Goal: Task Accomplishment & Management: Manage account settings

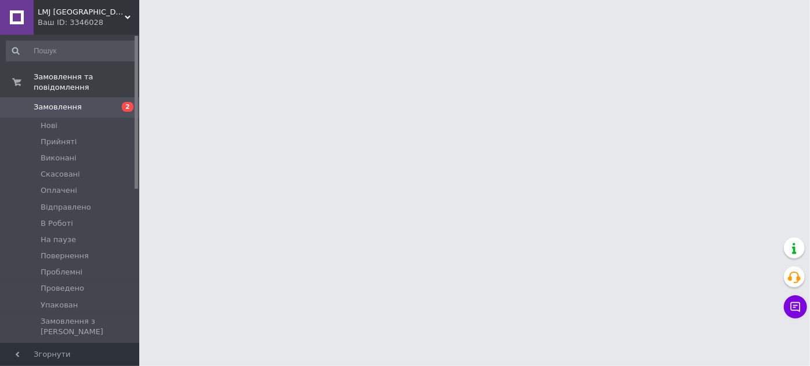
click at [52, 16] on span "LMJ [GEOGRAPHIC_DATA]" at bounding box center [81, 12] width 87 height 10
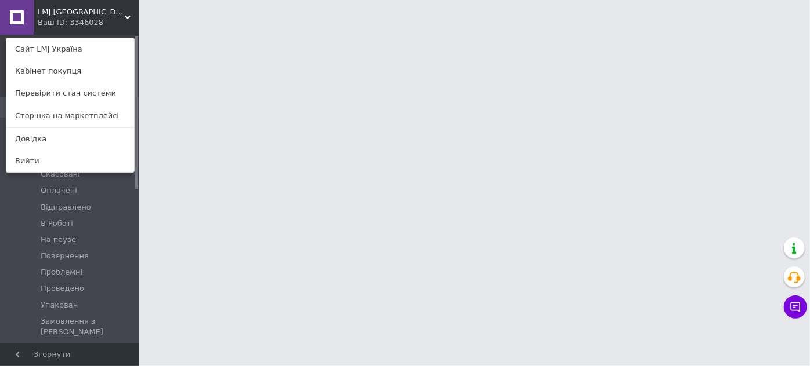
click at [63, 50] on link "Сайт LMJ Україна" at bounding box center [70, 49] width 128 height 22
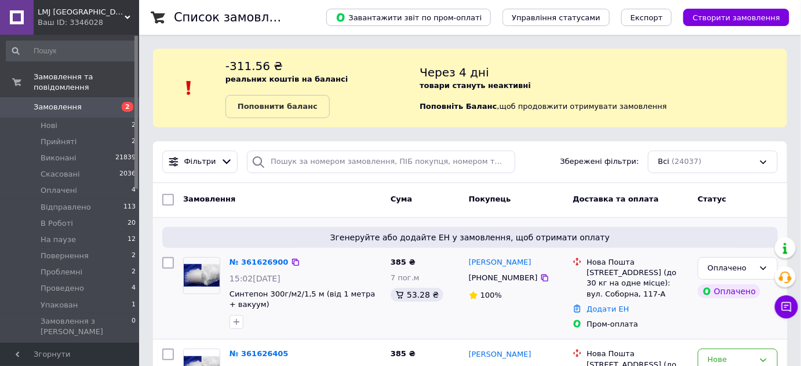
scroll to position [158, 0]
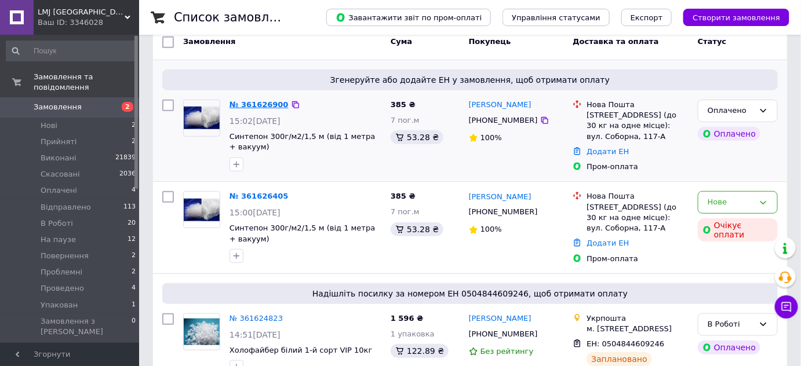
click at [255, 107] on link "№ 361626900" at bounding box center [259, 104] width 59 height 9
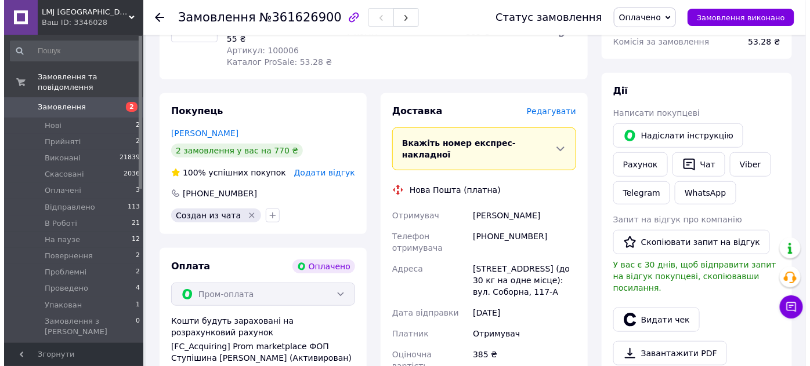
scroll to position [105, 0]
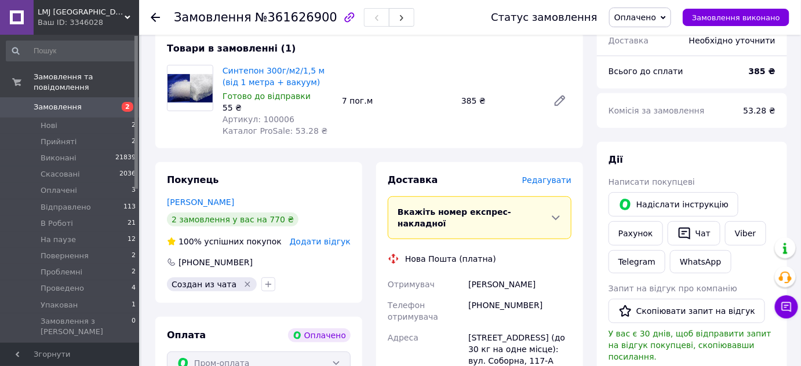
click at [567, 179] on span "Редагувати" at bounding box center [546, 180] width 49 height 9
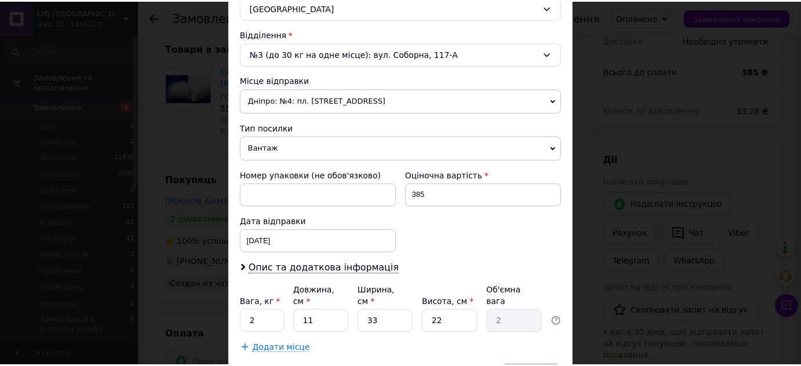
scroll to position [399, 0]
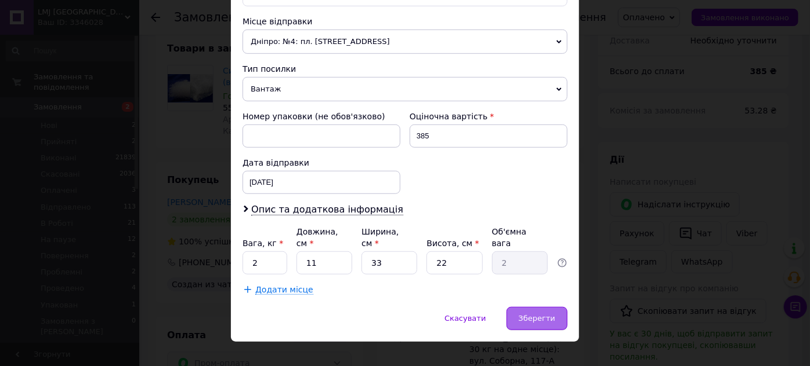
click at [521, 307] on div "Зберегти" at bounding box center [536, 318] width 61 height 23
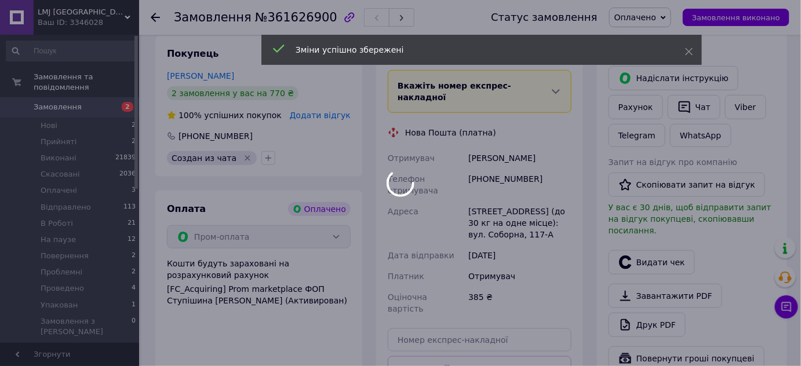
scroll to position [369, 0]
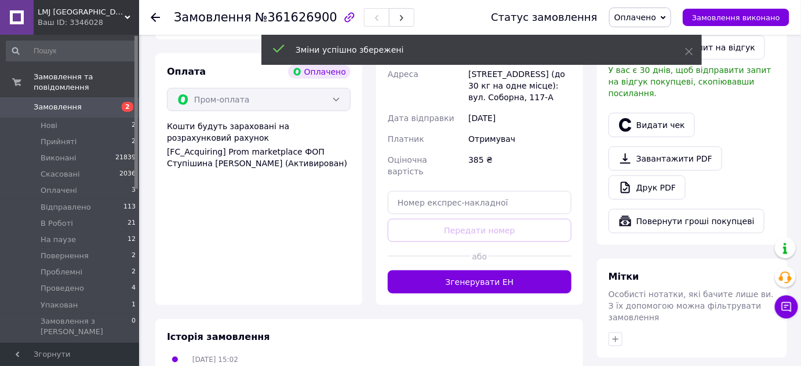
click at [453, 271] on button "Згенерувати ЕН" at bounding box center [480, 282] width 184 height 23
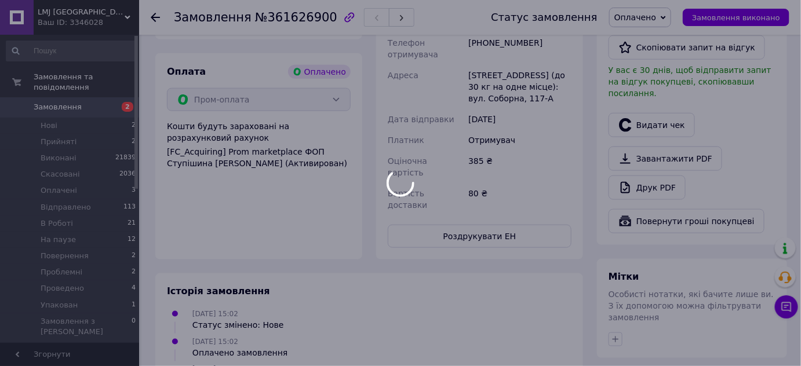
click at [491, 234] on div at bounding box center [400, 183] width 801 height 366
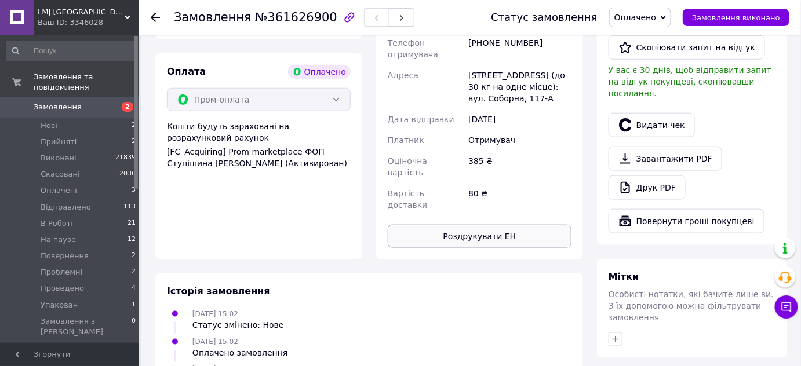
click at [478, 225] on button "Роздрукувати ЕН" at bounding box center [480, 236] width 184 height 23
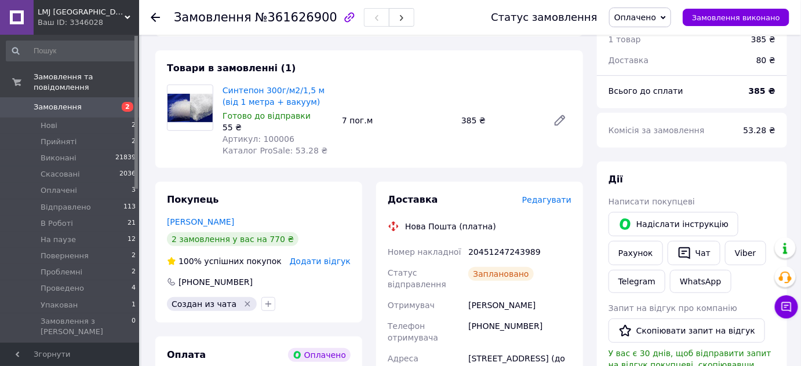
scroll to position [52, 0]
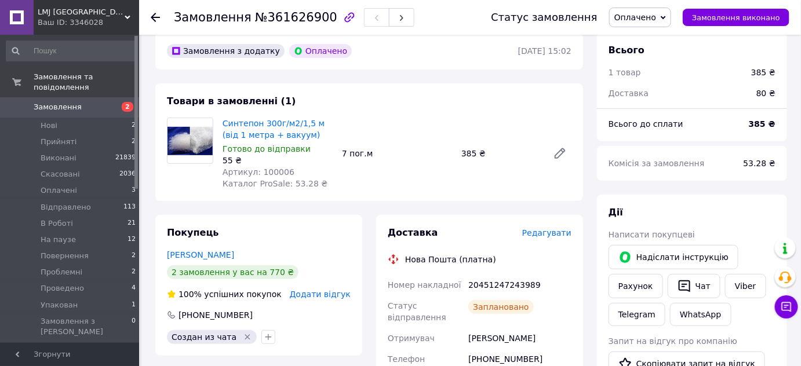
click at [656, 22] on span "Оплачено" at bounding box center [636, 17] width 42 height 9
click at [660, 110] on li "В Роботі" at bounding box center [641, 109] width 62 height 17
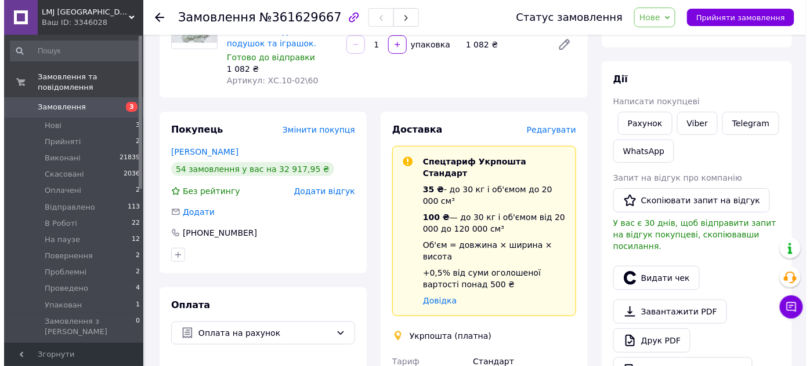
scroll to position [158, 0]
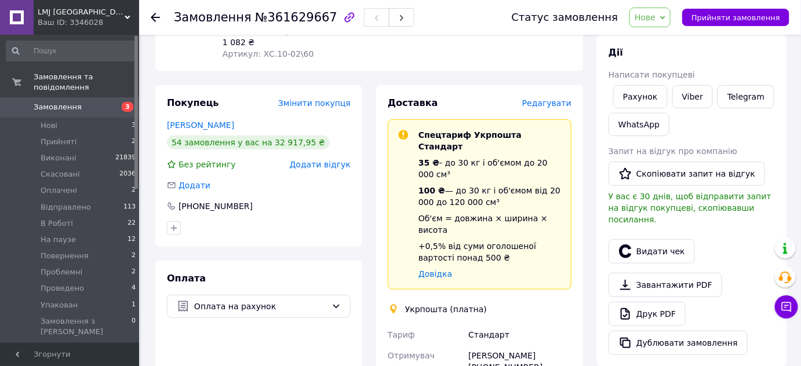
click at [551, 85] on div "Доставка Редагувати Спецтариф Укрпошта Стандарт 35 ₴ - до 30 кг і об'ємом до 20…" at bounding box center [479, 347] width 207 height 525
click at [552, 99] on span "Редагувати" at bounding box center [546, 103] width 49 height 9
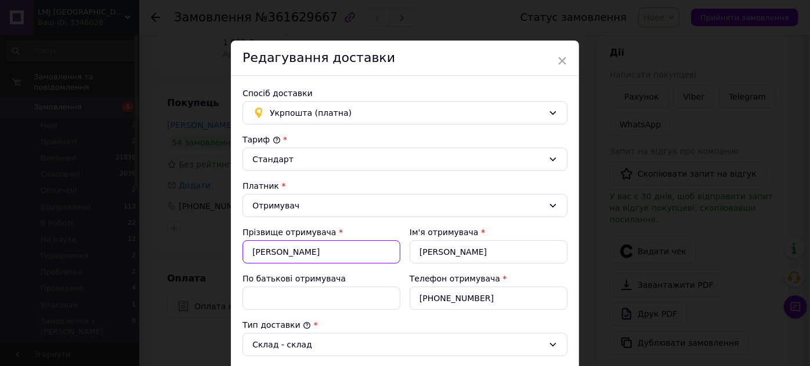
click at [297, 251] on input "Холодняк" at bounding box center [321, 252] width 158 height 23
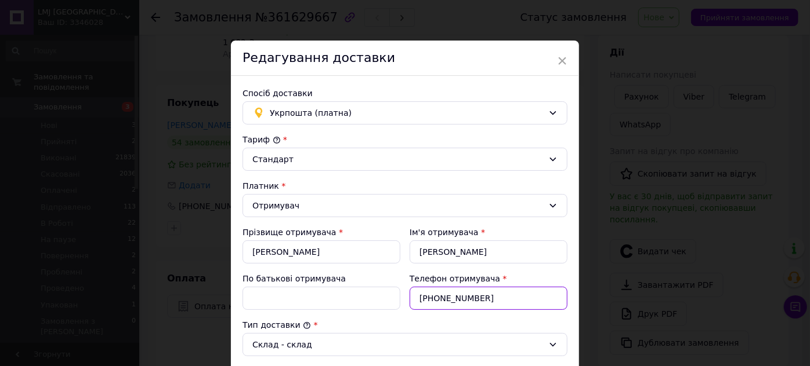
drag, startPoint x: 478, startPoint y: 294, endPoint x: 411, endPoint y: 296, distance: 67.3
click at [411, 296] on input "+380982832110" at bounding box center [488, 298] width 158 height 23
paste input "Пластова"
drag, startPoint x: 463, startPoint y: 299, endPoint x: 414, endPoint y: 293, distance: 49.1
click at [414, 293] on input "Пластова" at bounding box center [488, 298] width 158 height 23
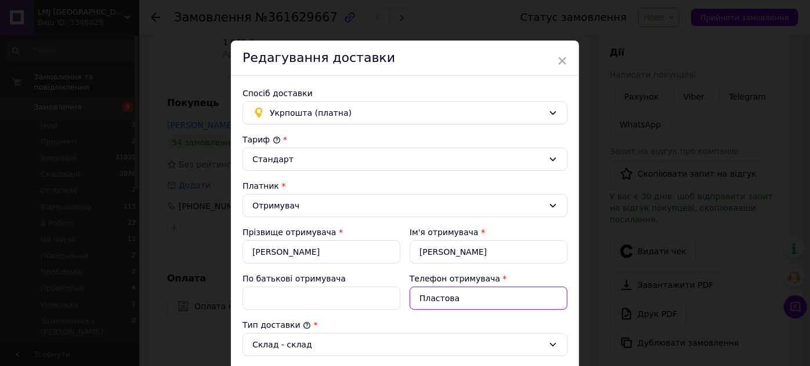
paste input "[PHONE_NUMBER]"
type input "[PHONE_NUMBER]"
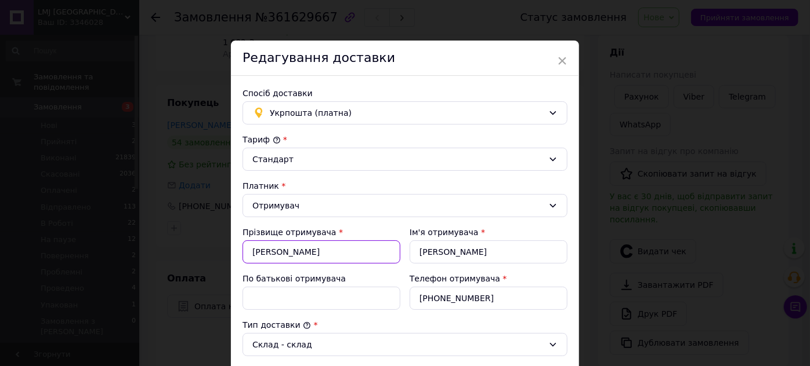
click at [348, 246] on input "Холодняк" at bounding box center [321, 252] width 158 height 23
type input "Х"
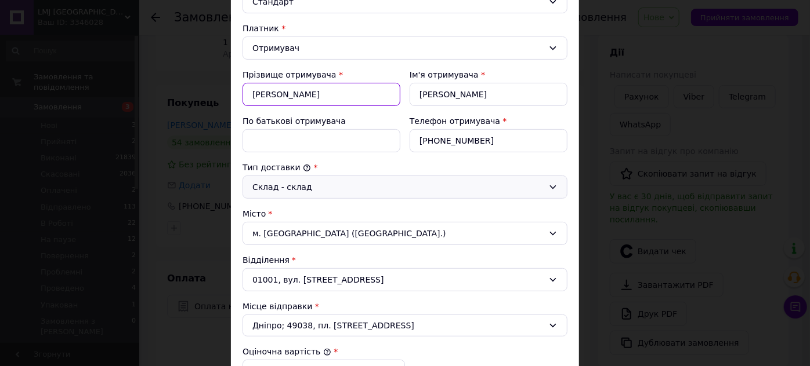
type input "[PERSON_NAME]"
click at [365, 184] on div "Склад - склад" at bounding box center [397, 187] width 291 height 13
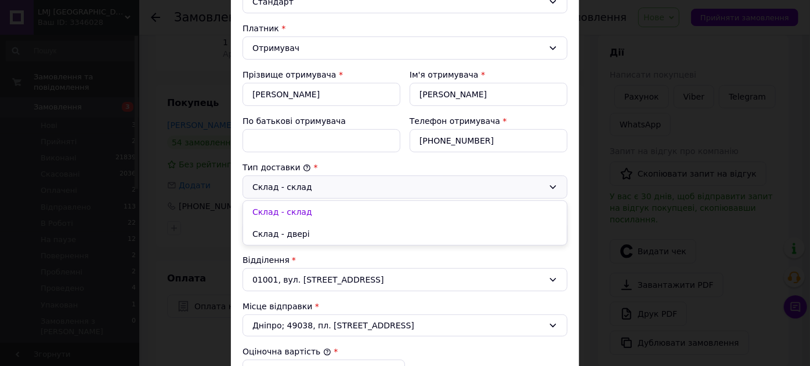
click at [365, 184] on div "Склад - склад" at bounding box center [397, 187] width 291 height 13
click at [317, 228] on li "Склад - двері" at bounding box center [405, 234] width 324 height 22
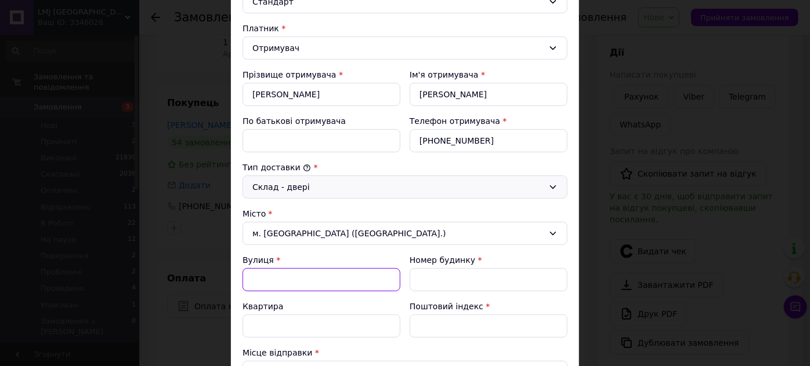
click at [282, 278] on input "Вулиця" at bounding box center [321, 279] width 158 height 23
type input "Пластова"
click at [444, 280] on input "Номер будинку" at bounding box center [488, 279] width 158 height 23
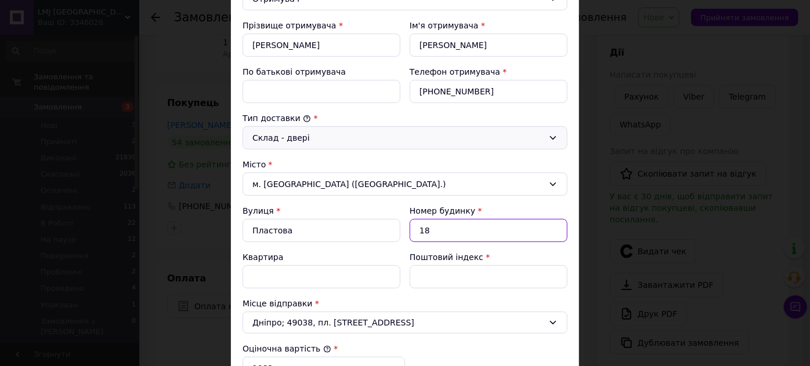
scroll to position [263, 0]
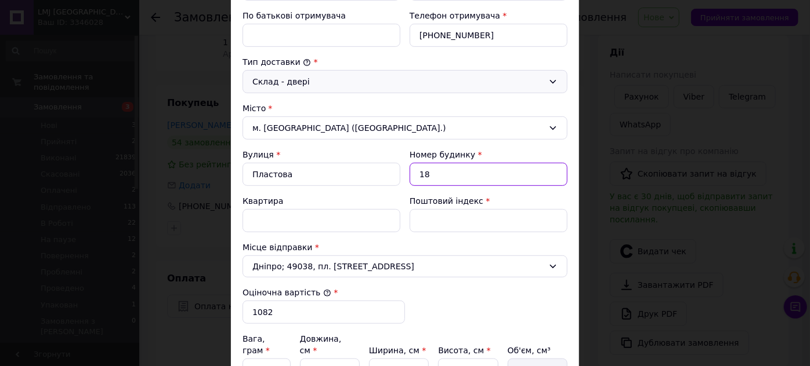
type input "18"
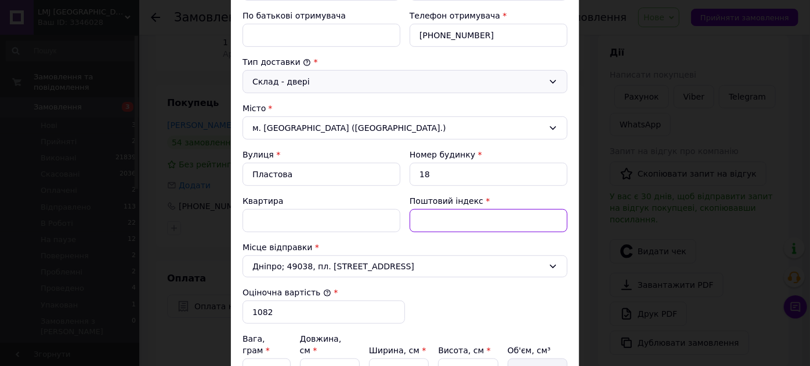
click at [427, 224] on input "Поштовий індекс" at bounding box center [488, 220] width 158 height 23
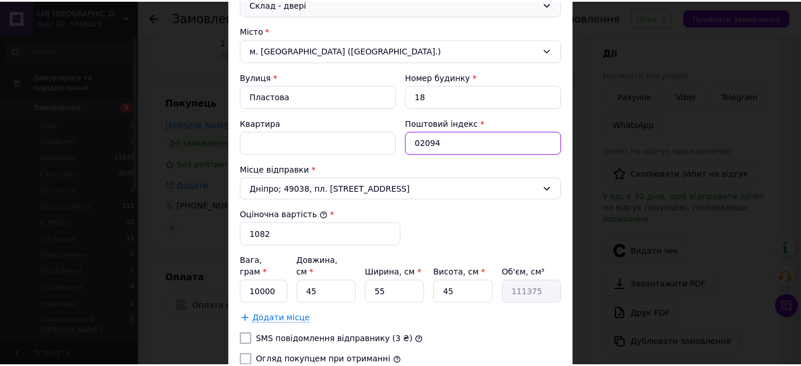
scroll to position [422, 0]
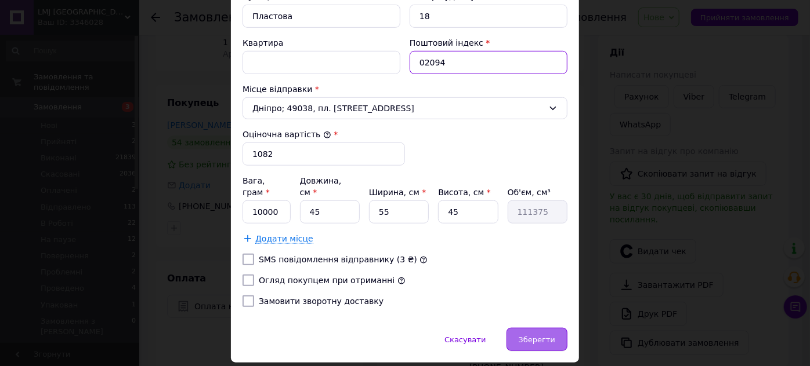
type input "02094"
click at [522, 328] on div "Зберегти" at bounding box center [536, 339] width 61 height 23
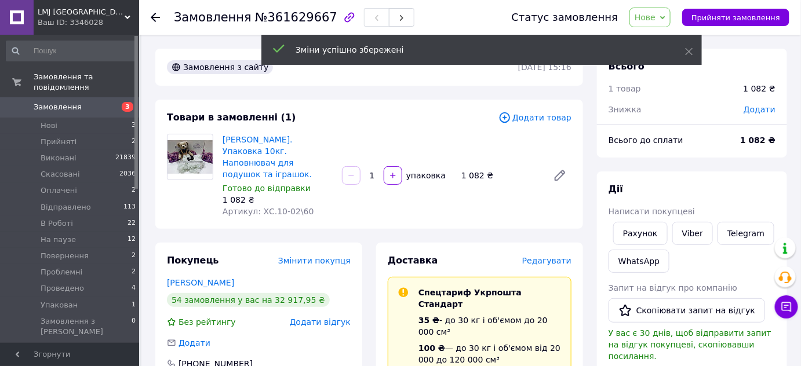
scroll to position [105, 0]
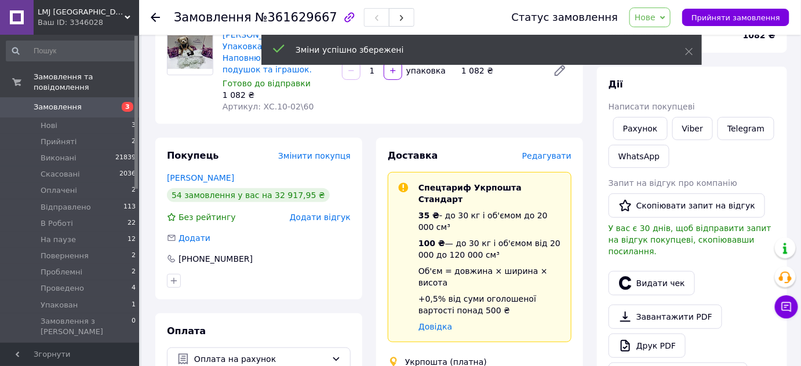
click at [319, 151] on span "Змінити покупця" at bounding box center [314, 155] width 72 height 9
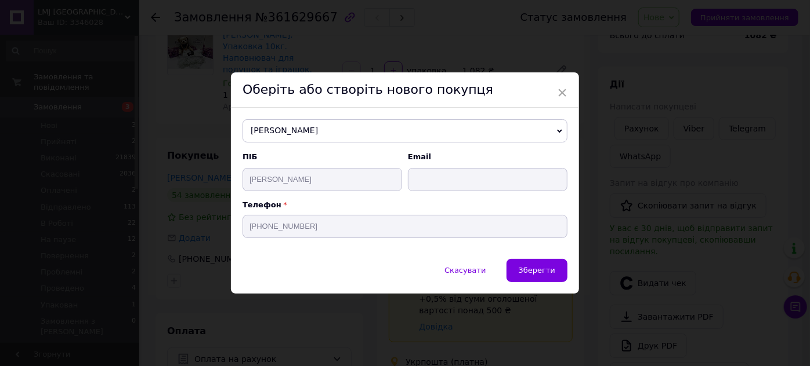
click at [331, 134] on span "Холодняк Сергій" at bounding box center [404, 130] width 325 height 23
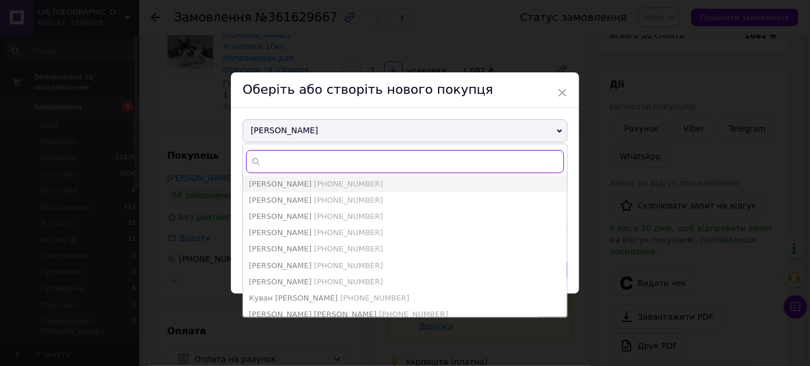
paste input "[PHONE_NUMBER]"
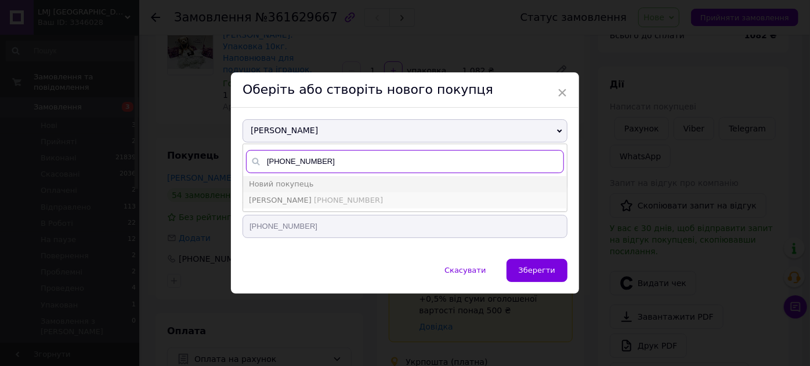
type input "[PHONE_NUMBER]"
click at [314, 196] on span "[PHONE_NUMBER]" at bounding box center [348, 200] width 69 height 9
type input "Мітько Альона"
type input "[PHONE_NUMBER]"
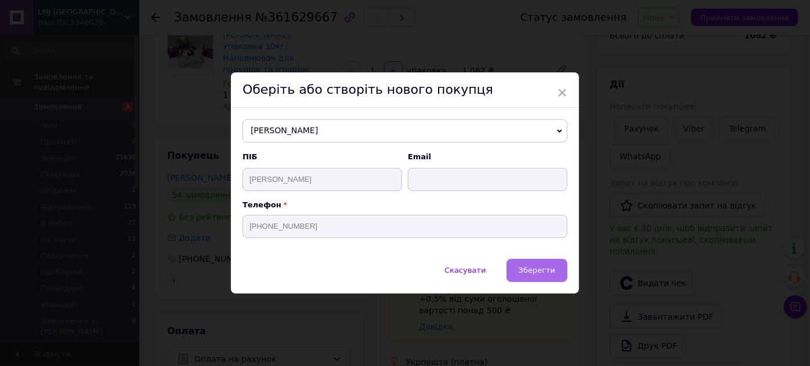
click at [527, 268] on span "Зберегти" at bounding box center [536, 270] width 37 height 9
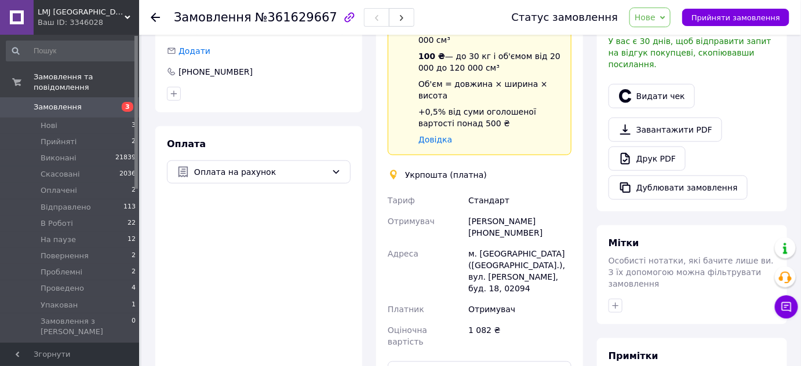
scroll to position [369, 0]
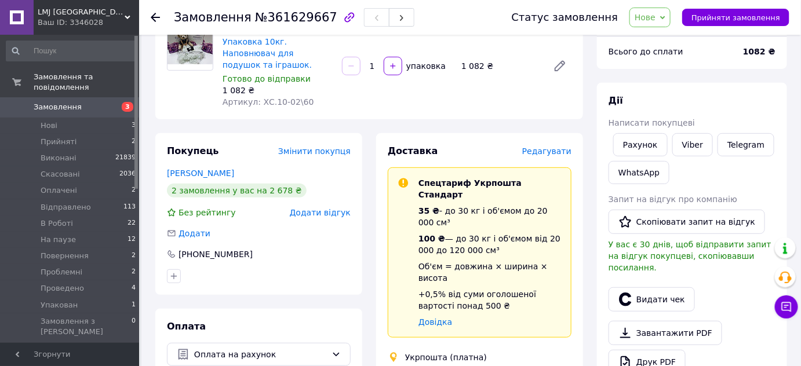
scroll to position [0, 0]
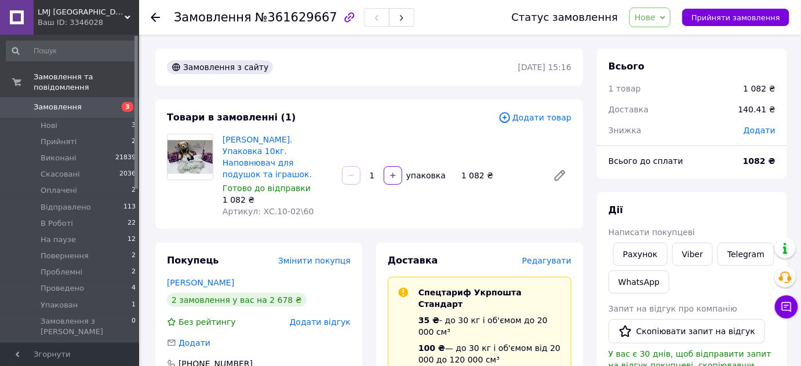
click at [60, 10] on span "LMJ [GEOGRAPHIC_DATA]" at bounding box center [81, 12] width 87 height 10
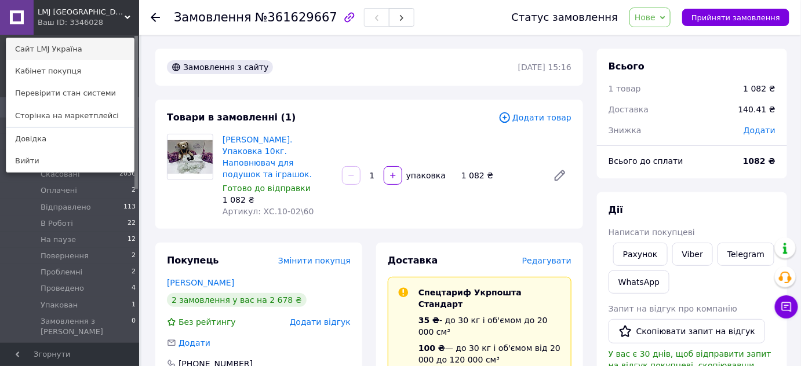
click at [52, 46] on link "Сайт LMJ Україна" at bounding box center [70, 49] width 128 height 22
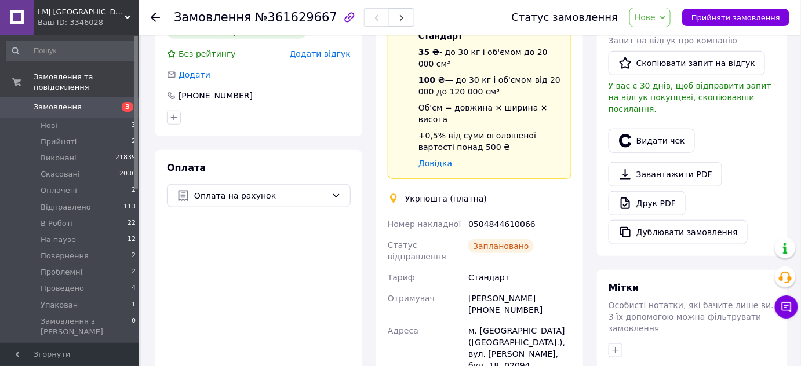
scroll to position [263, 0]
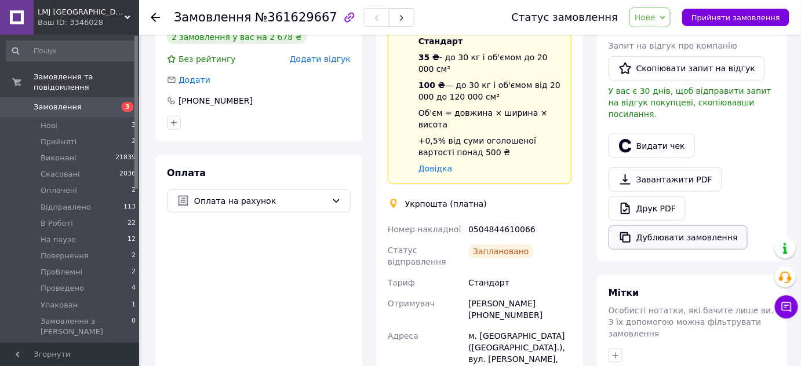
click at [673, 226] on button "Дублювати замовлення" at bounding box center [678, 238] width 139 height 24
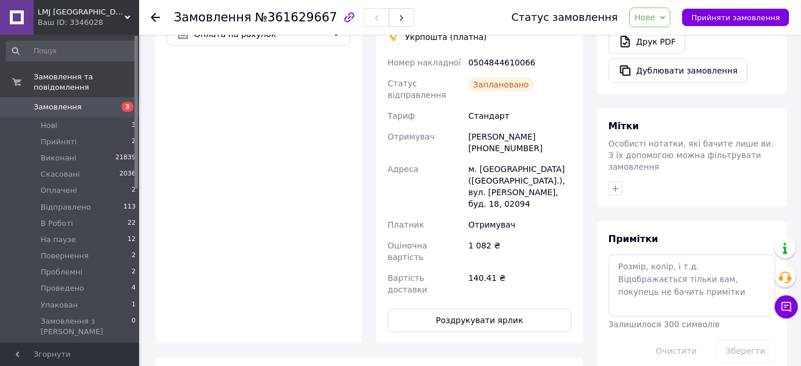
scroll to position [525, 0]
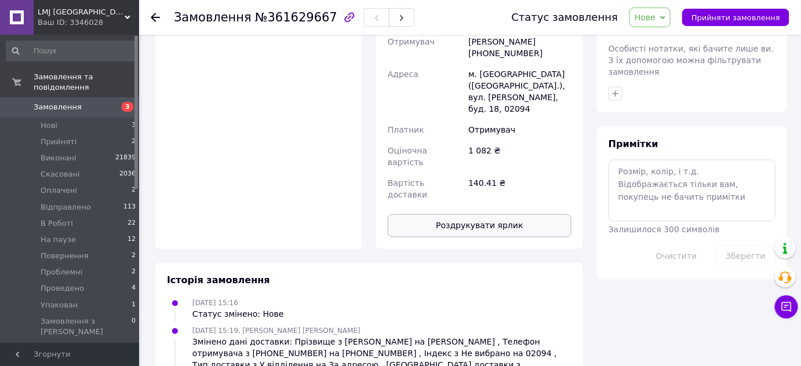
click at [476, 215] on button "Роздрукувати ярлик" at bounding box center [480, 226] width 184 height 23
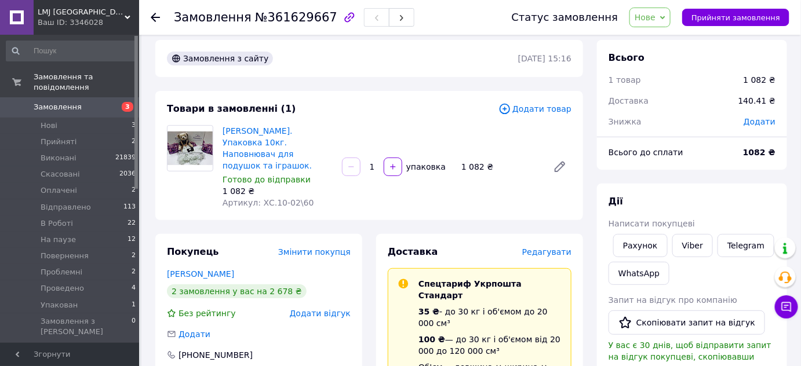
scroll to position [0, 0]
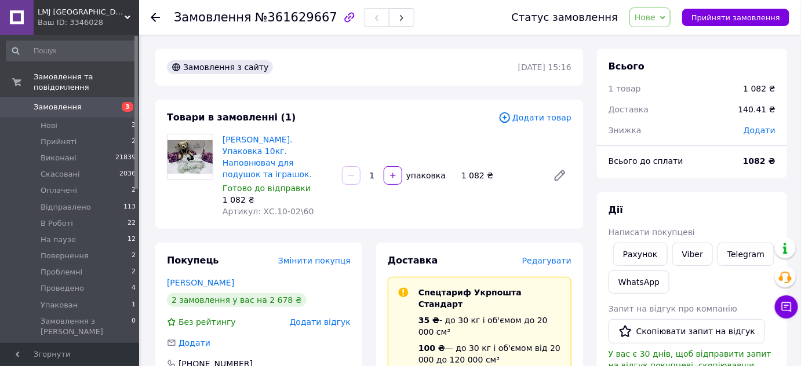
click at [656, 14] on span "Нове" at bounding box center [645, 17] width 21 height 9
click at [665, 125] on li "В Роботі" at bounding box center [661, 127] width 62 height 17
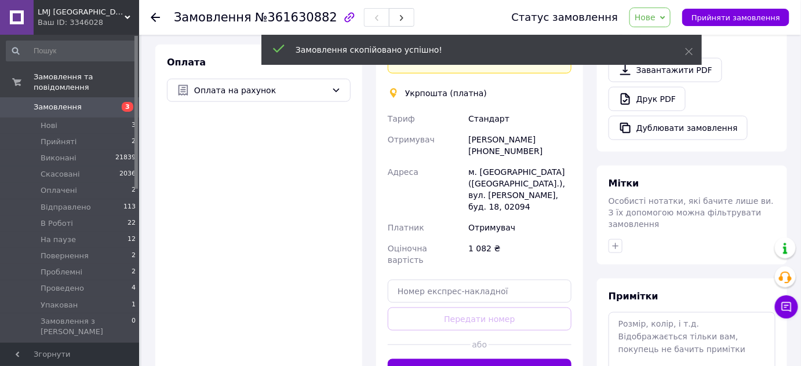
scroll to position [428, 0]
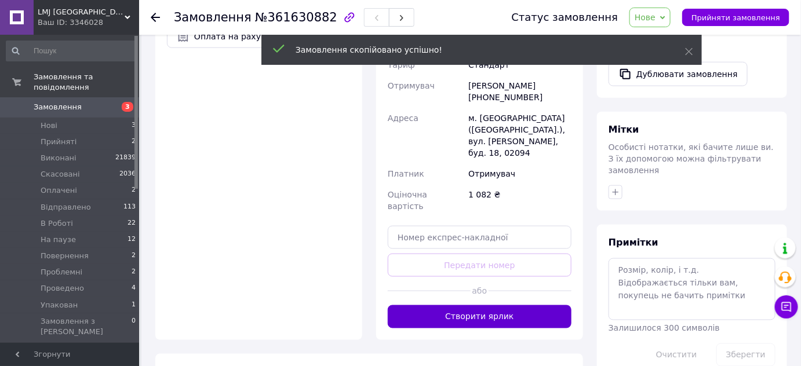
click at [484, 306] on button "Створити ярлик" at bounding box center [480, 317] width 184 height 23
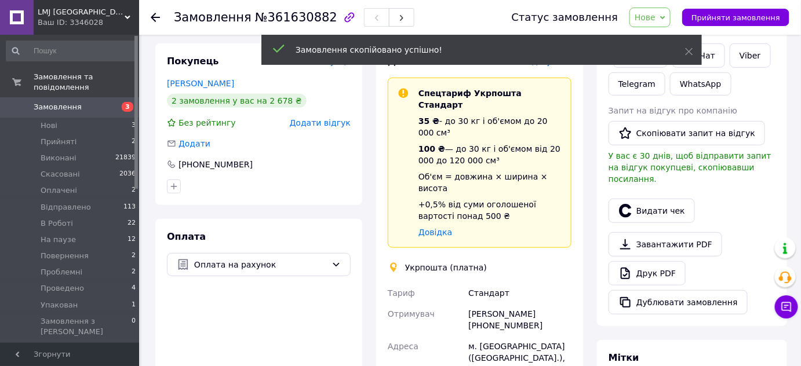
scroll to position [165, 0]
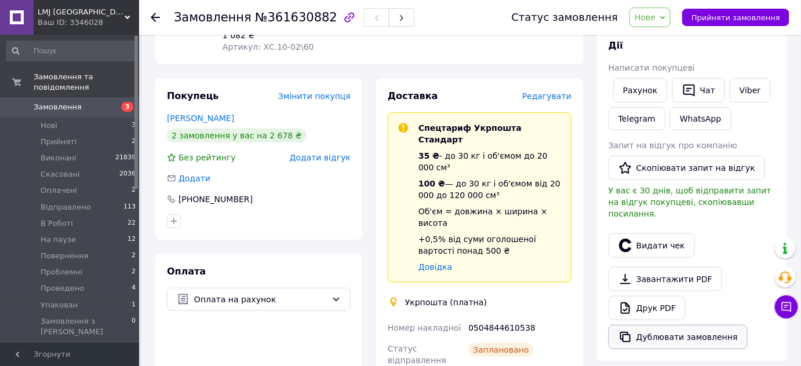
click at [655, 325] on button "Дублювати замовлення" at bounding box center [678, 337] width 139 height 24
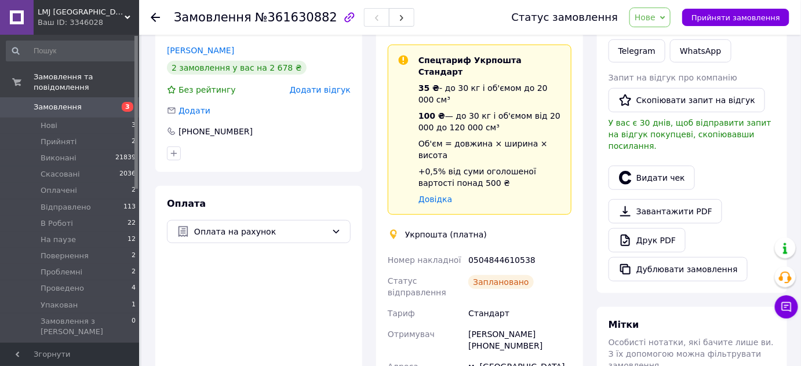
scroll to position [323, 0]
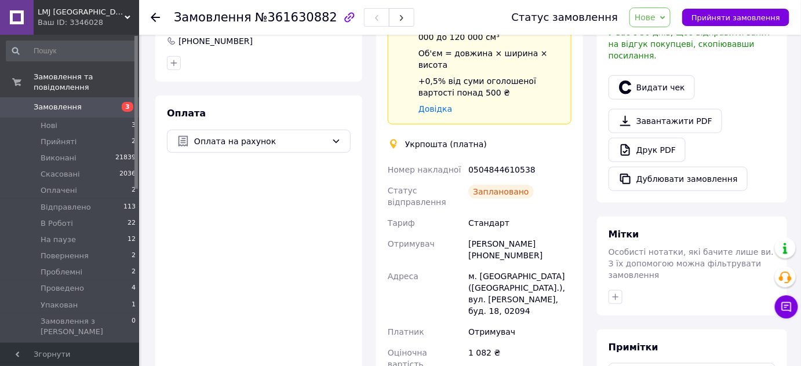
click at [656, 15] on span "Нове" at bounding box center [645, 17] width 21 height 9
click at [672, 129] on li "В Роботі" at bounding box center [661, 127] width 62 height 17
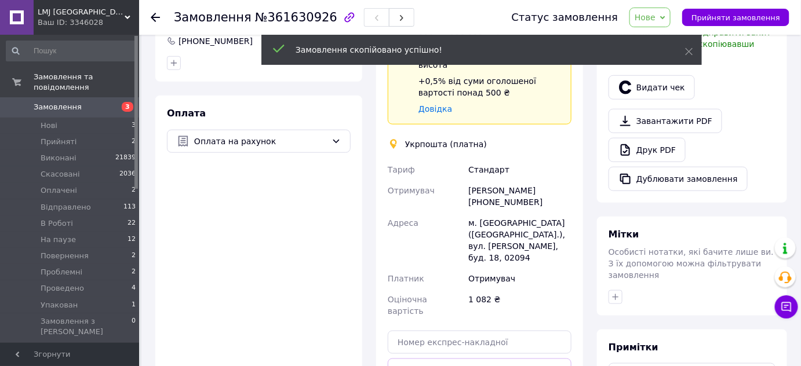
scroll to position [369, 0]
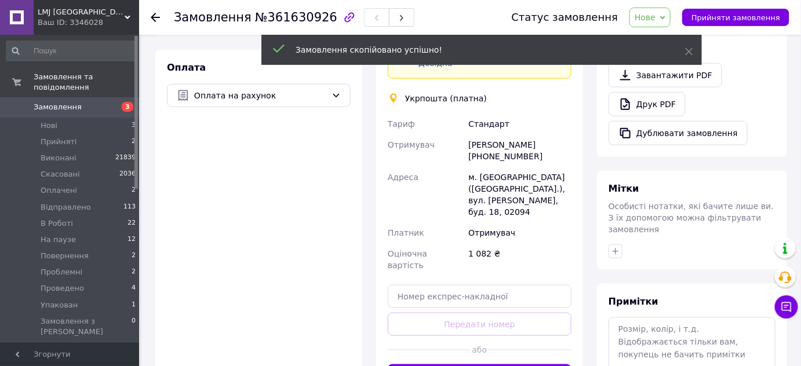
drag, startPoint x: 492, startPoint y: 293, endPoint x: 499, endPoint y: 277, distance: 18.2
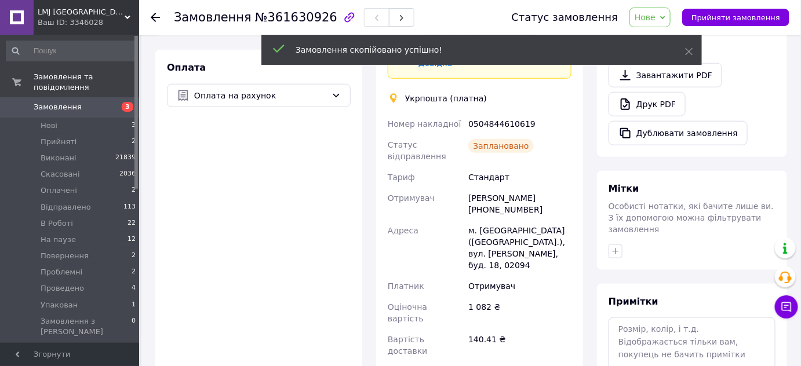
scroll to position [263, 0]
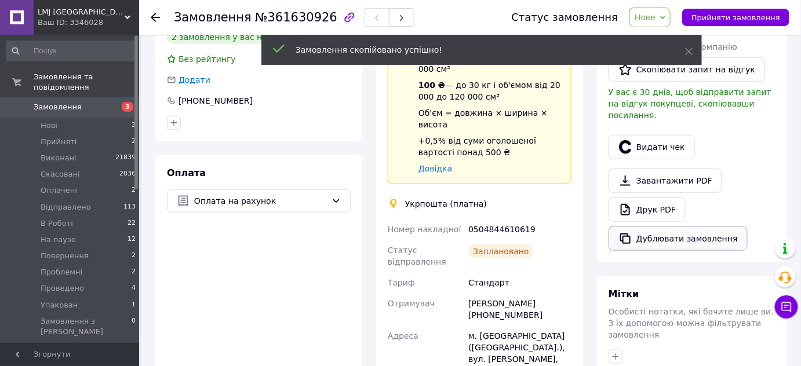
click at [641, 227] on button "Дублювати замовлення" at bounding box center [678, 239] width 139 height 24
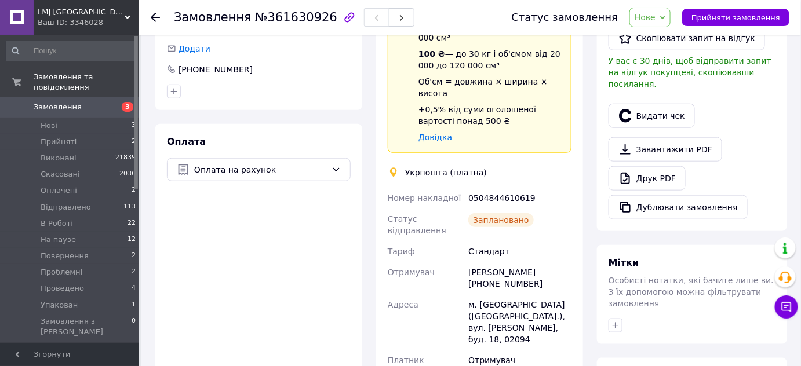
scroll to position [422, 0]
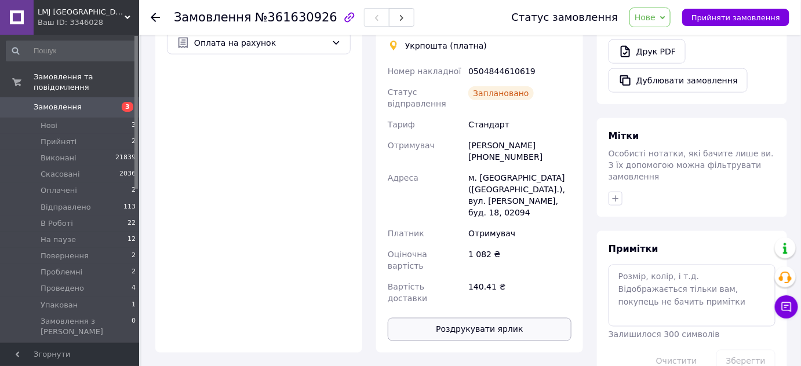
click at [489, 318] on button "Роздрукувати ярлик" at bounding box center [480, 329] width 184 height 23
click at [644, 9] on span "Нове" at bounding box center [650, 18] width 41 height 20
click at [673, 122] on li "В Роботі" at bounding box center [661, 127] width 62 height 17
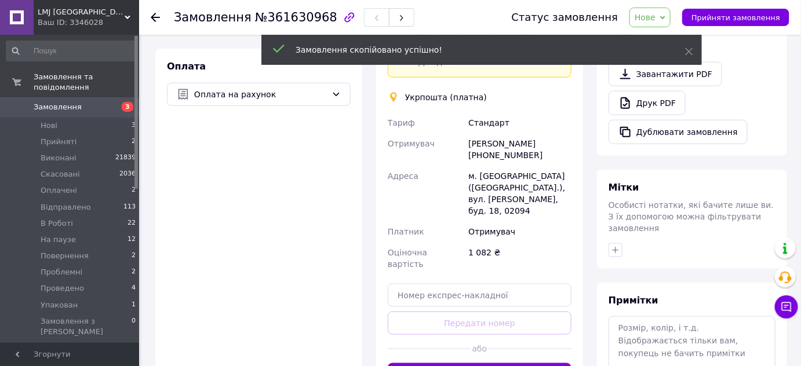
scroll to position [374, 0]
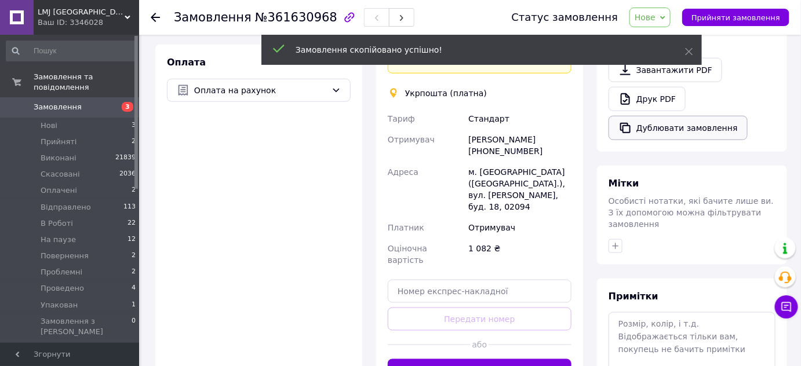
click at [671, 119] on button "Дублювати замовлення" at bounding box center [678, 128] width 139 height 24
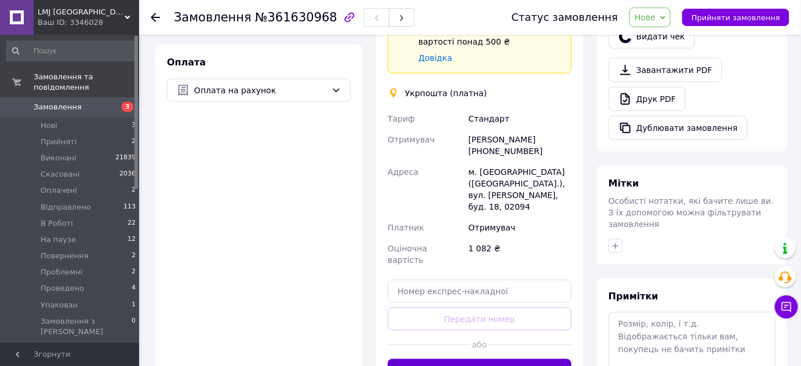
click at [536, 360] on button "Створити ярлик" at bounding box center [480, 371] width 184 height 23
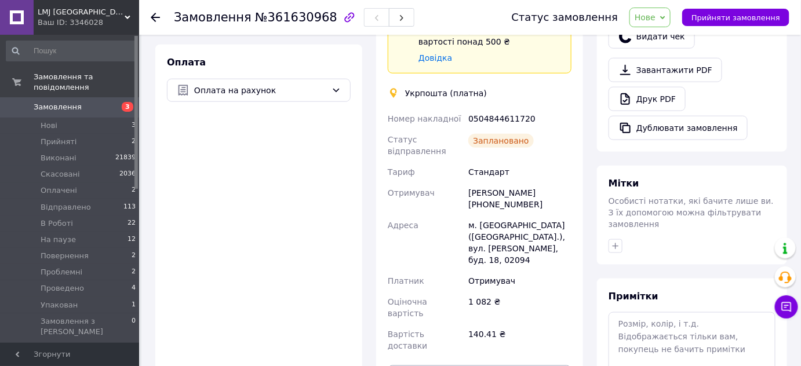
click at [659, 23] on span "Нове" at bounding box center [650, 18] width 41 height 20
click at [669, 124] on li "В Роботі" at bounding box center [661, 127] width 62 height 17
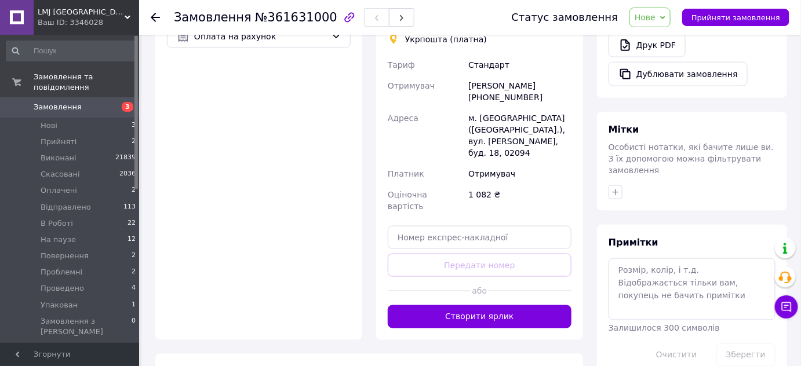
scroll to position [428, 0]
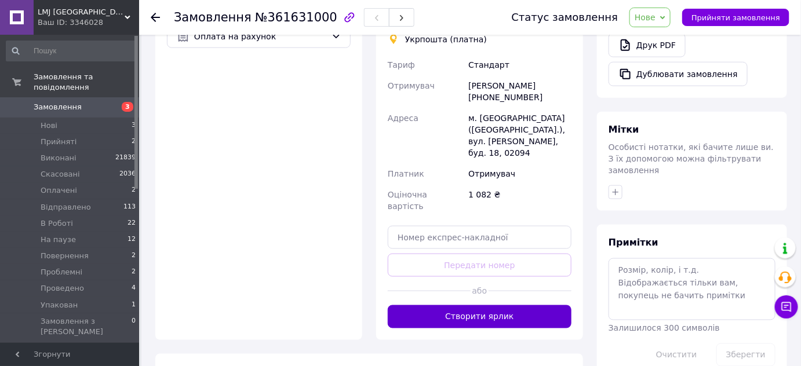
click at [482, 306] on button "Створити ярлик" at bounding box center [480, 317] width 184 height 23
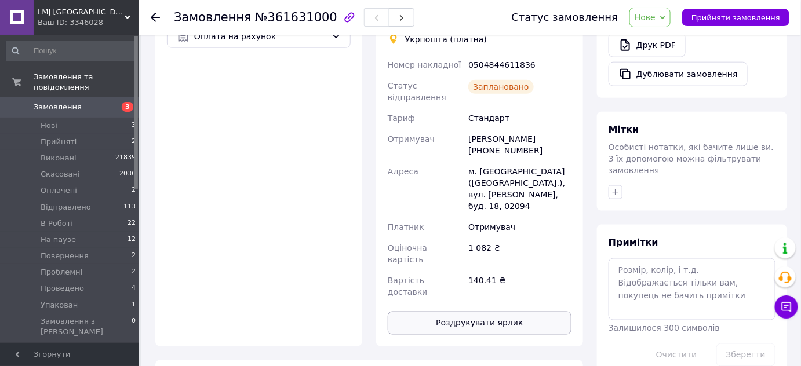
click at [487, 312] on button "Роздрукувати ярлик" at bounding box center [480, 323] width 184 height 23
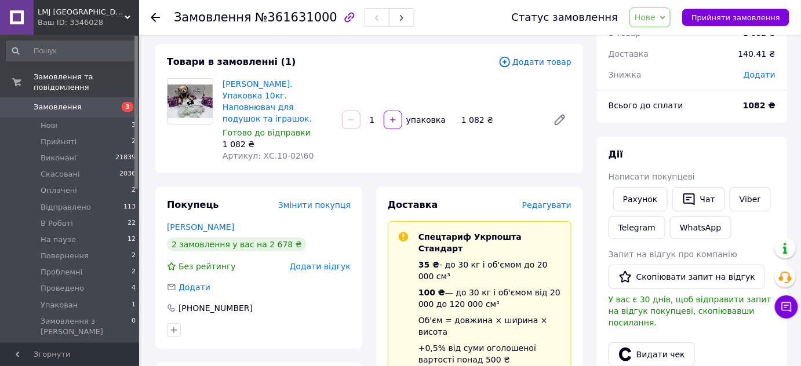
scroll to position [0, 0]
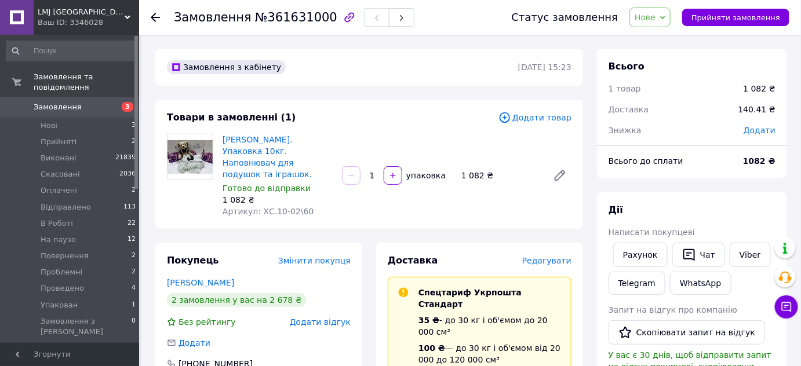
click at [669, 15] on span "Нове" at bounding box center [650, 18] width 41 height 20
click at [673, 124] on li "В Роботі" at bounding box center [661, 127] width 62 height 17
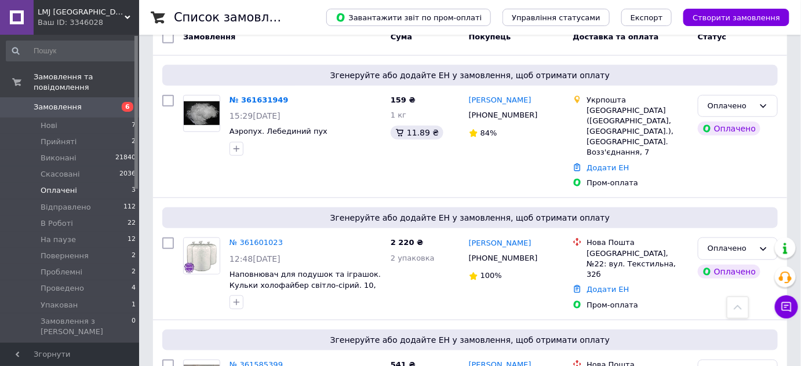
scroll to position [70, 0]
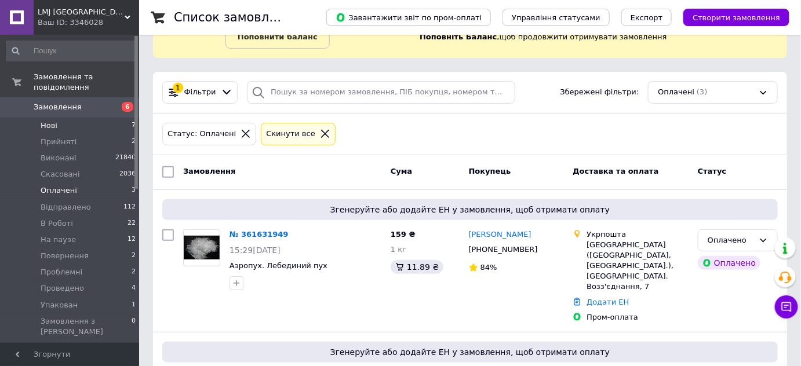
click at [54, 121] on span "Нові" at bounding box center [49, 126] width 17 height 10
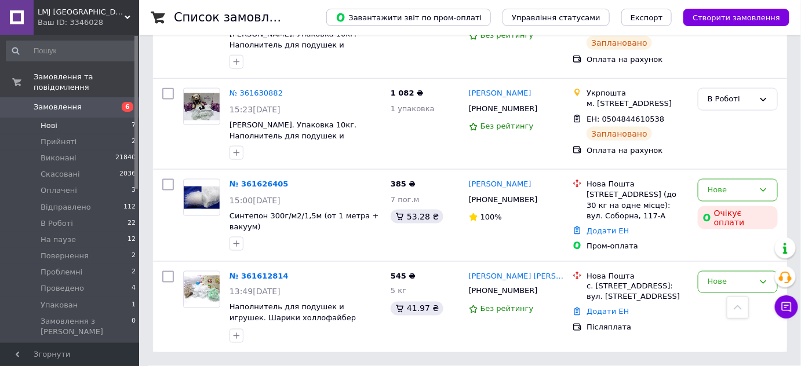
scroll to position [478, 0]
click at [70, 216] on li "В Роботі 22" at bounding box center [71, 224] width 143 height 16
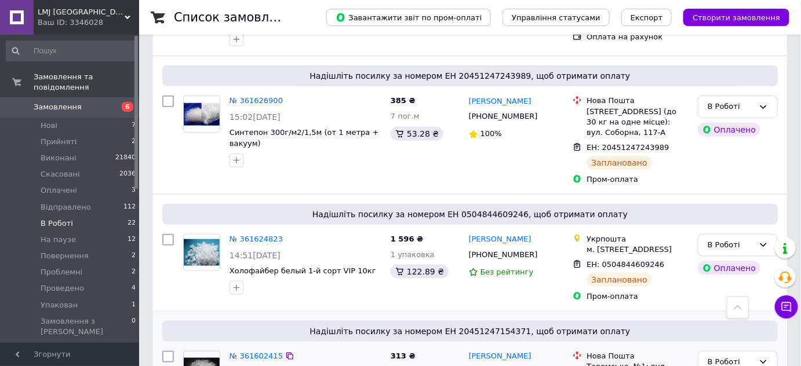
scroll to position [263, 0]
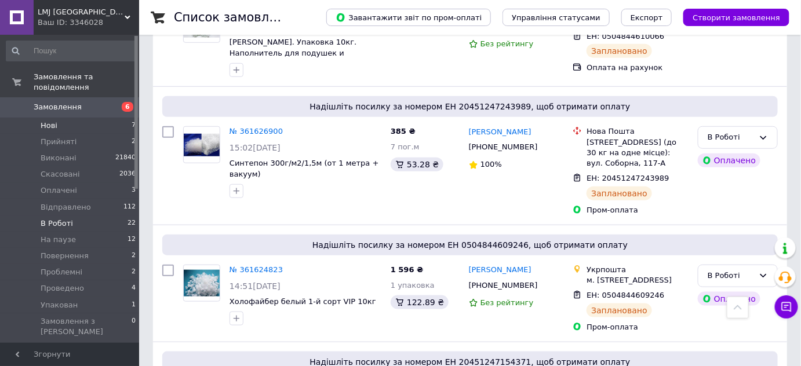
click at [53, 121] on span "Нові" at bounding box center [49, 126] width 17 height 10
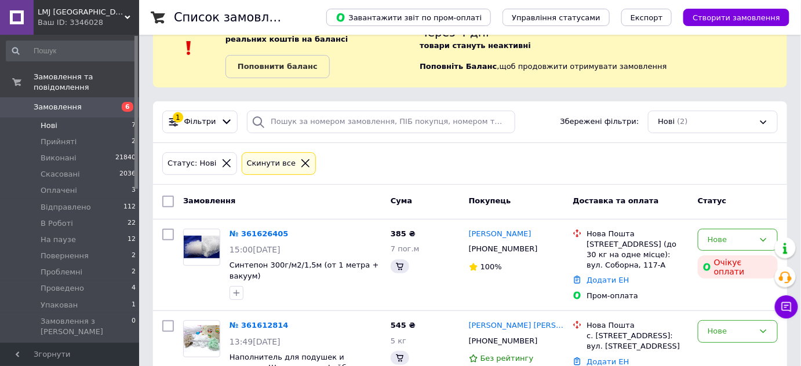
scroll to position [88, 0]
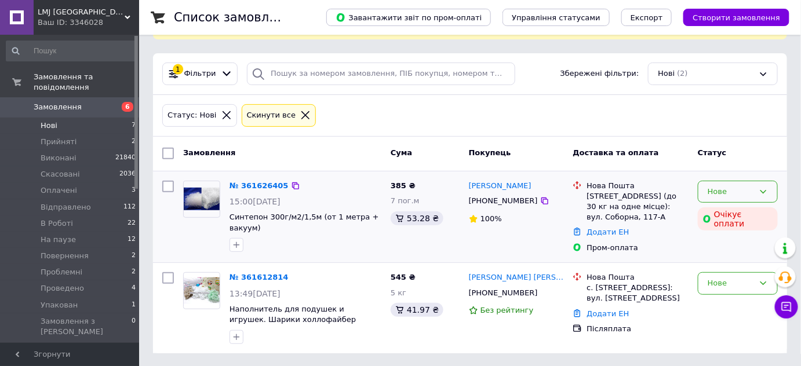
click at [728, 196] on div "Нове" at bounding box center [731, 192] width 46 height 12
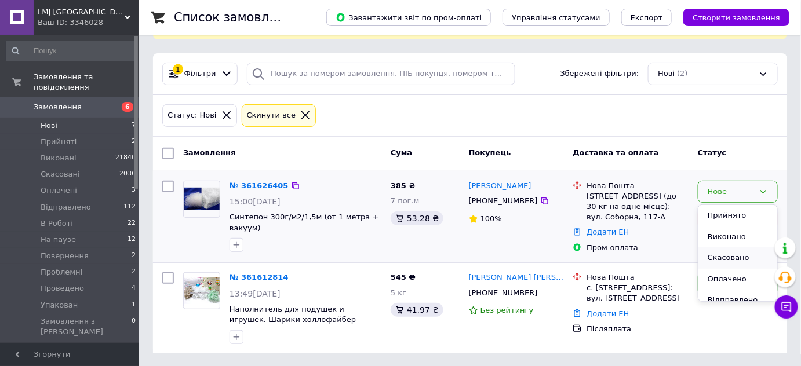
click at [730, 255] on li "Скасовано" at bounding box center [738, 258] width 79 height 21
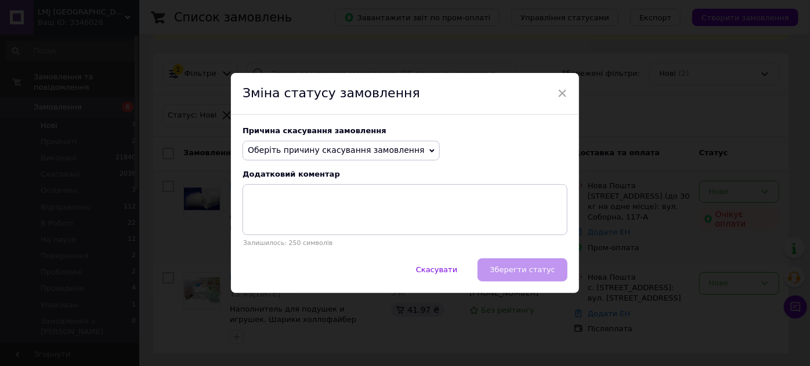
click at [404, 151] on span "Оберіть причину скасування замовлення" at bounding box center [340, 151] width 197 height 20
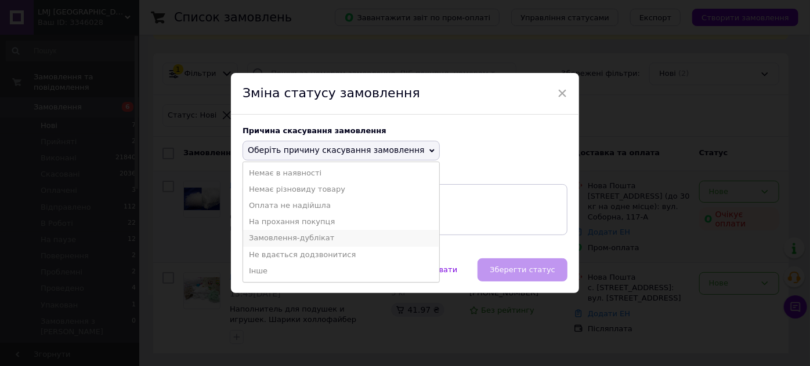
click at [296, 235] on li "Замовлення-дублікат" at bounding box center [341, 238] width 196 height 16
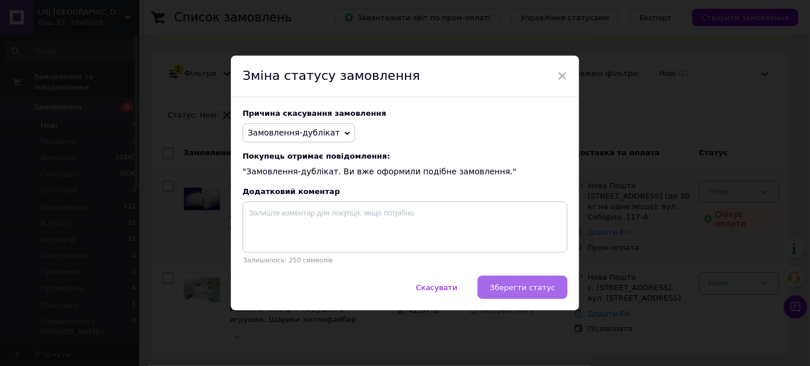
click at [505, 290] on span "Зберегти статус" at bounding box center [522, 288] width 66 height 9
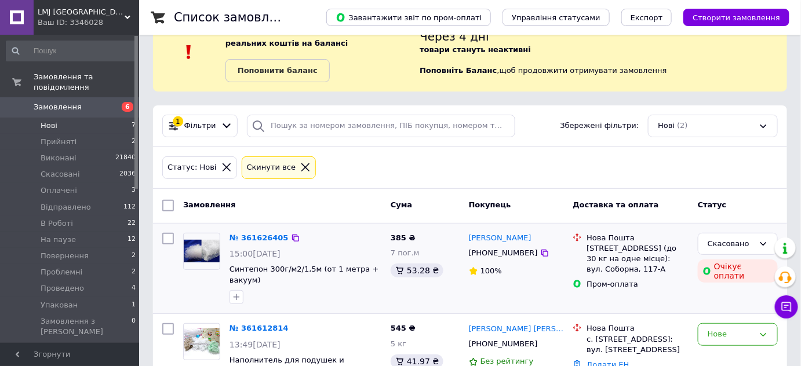
scroll to position [86, 0]
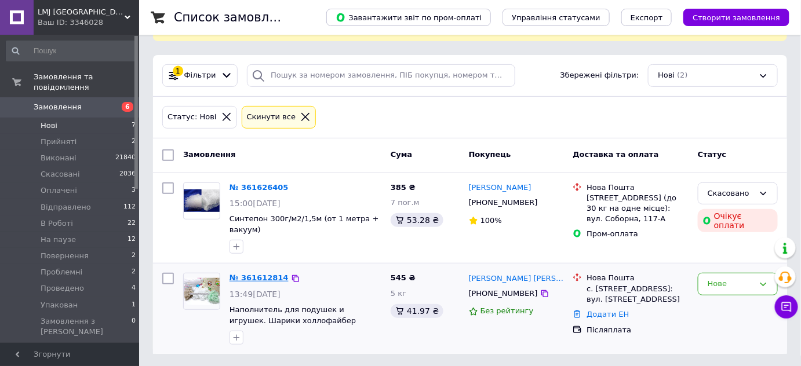
click at [267, 274] on link "№ 361612814" at bounding box center [259, 278] width 59 height 9
click at [67, 186] on span "Оплачені" at bounding box center [59, 191] width 37 height 10
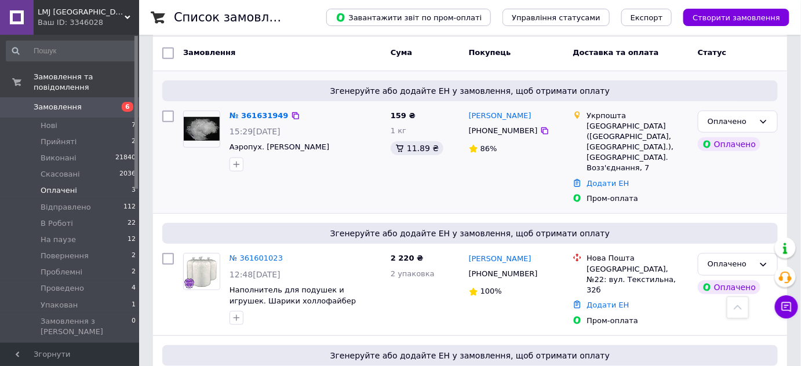
scroll to position [122, 0]
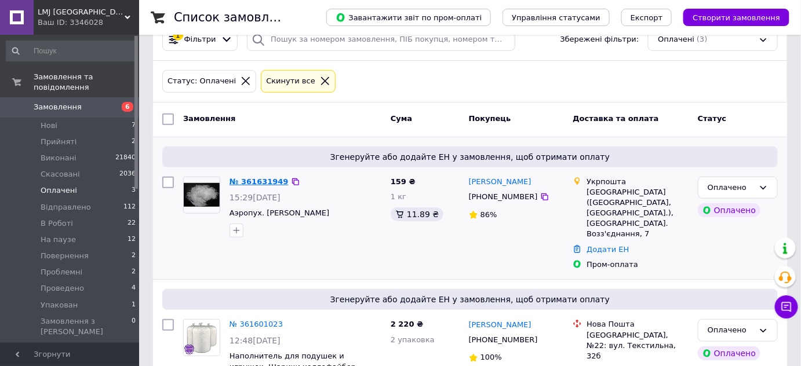
click at [252, 180] on link "№ 361631949" at bounding box center [259, 181] width 59 height 9
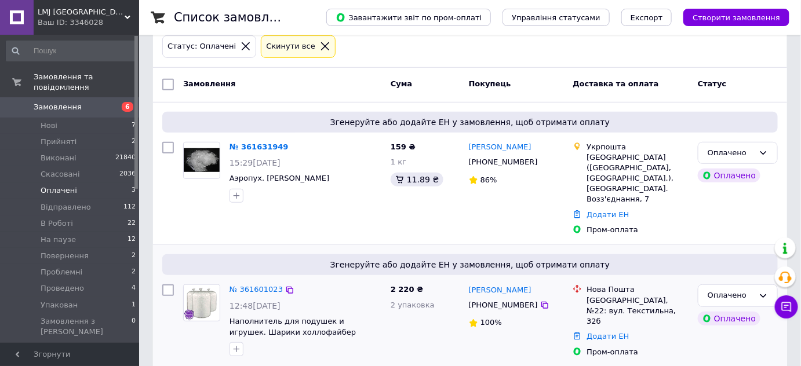
scroll to position [175, 0]
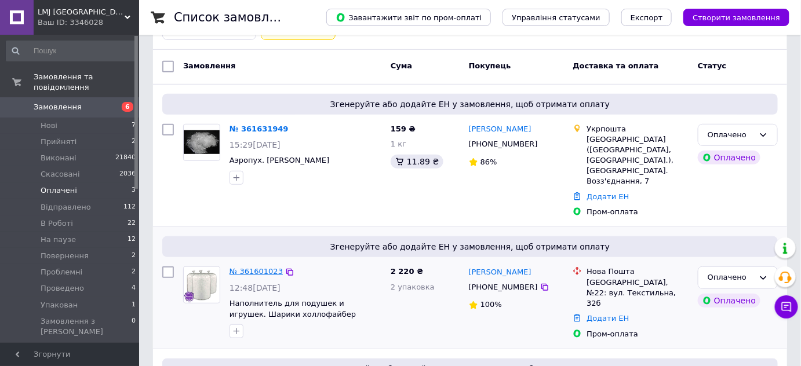
click at [264, 267] on link "№ 361601023" at bounding box center [256, 271] width 53 height 9
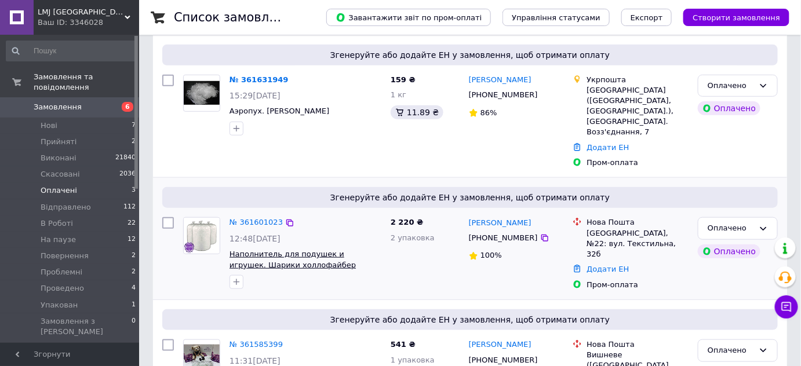
scroll to position [281, 0]
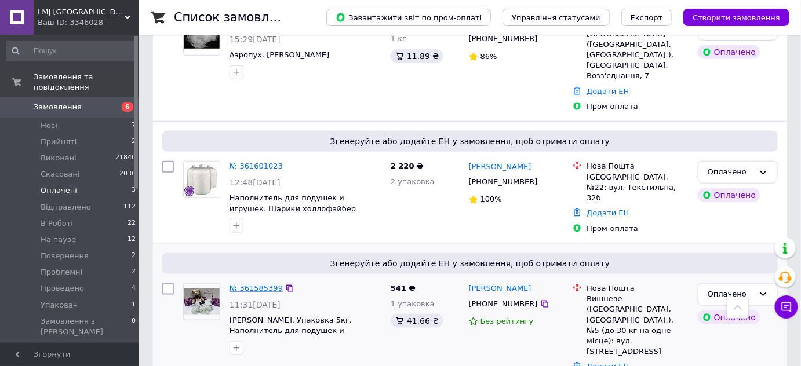
click at [269, 284] on link "№ 361585399" at bounding box center [256, 288] width 53 height 9
click at [66, 219] on span "В Роботі" at bounding box center [57, 224] width 32 height 10
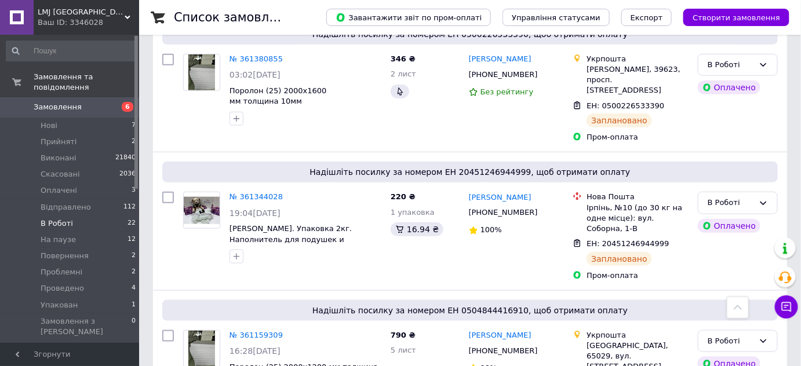
scroll to position [3289, 0]
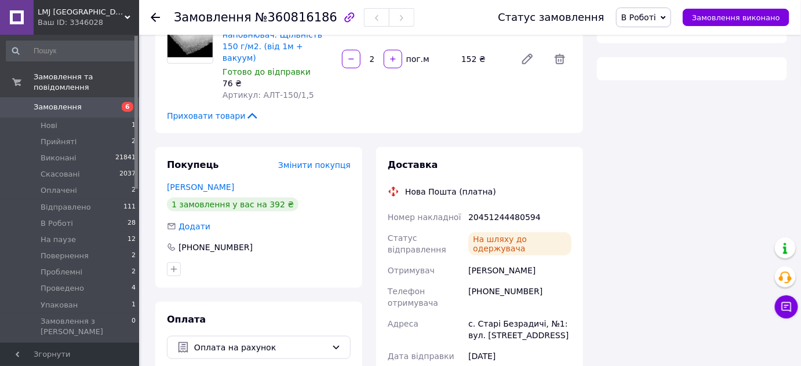
scroll to position [211, 0]
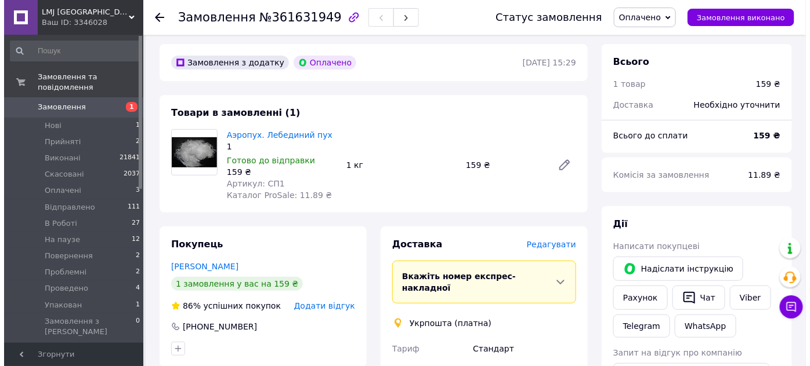
scroll to position [211, 0]
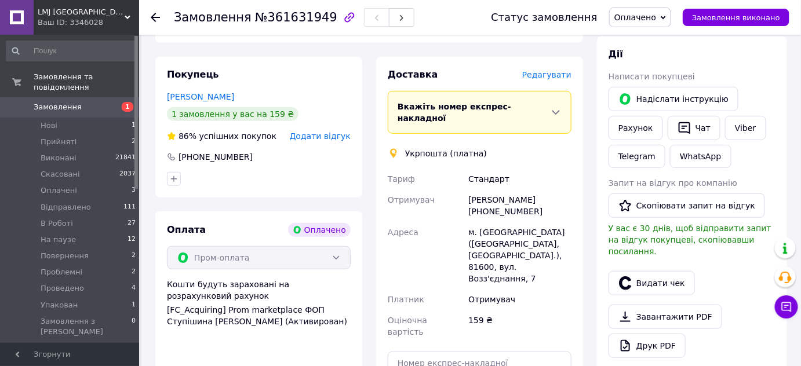
click at [558, 76] on span "Редагувати" at bounding box center [546, 74] width 49 height 9
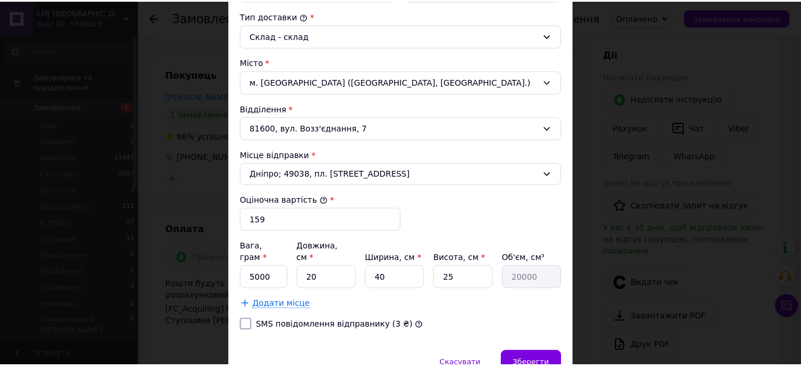
scroll to position [355, 0]
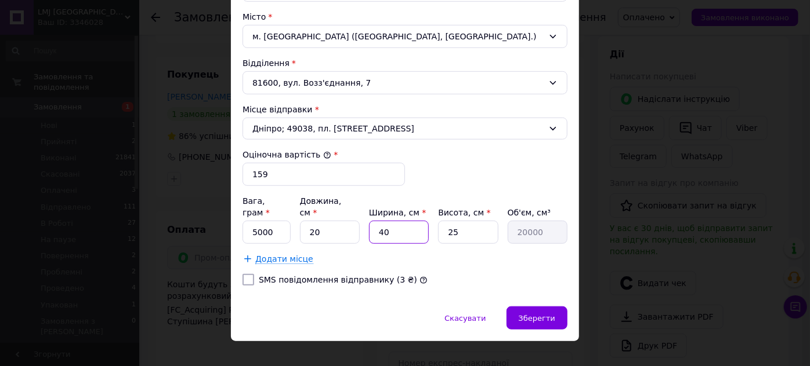
click at [394, 221] on input "40" at bounding box center [399, 232] width 60 height 23
type input "4"
type input "2000"
type input "3"
type input "1500"
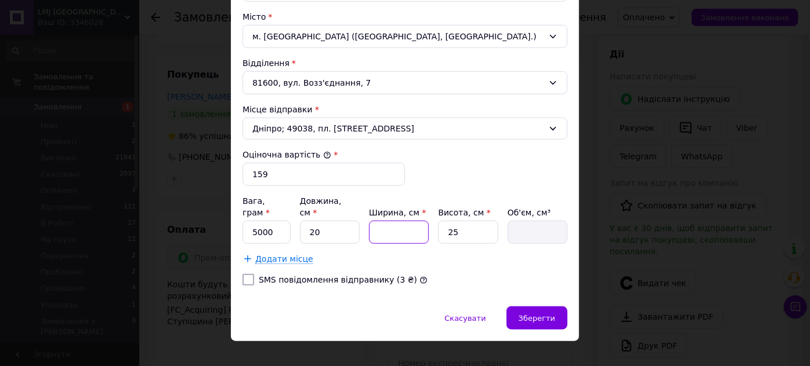
type input "2"
type input "1000"
type input "20"
type input "10000"
type input "20"
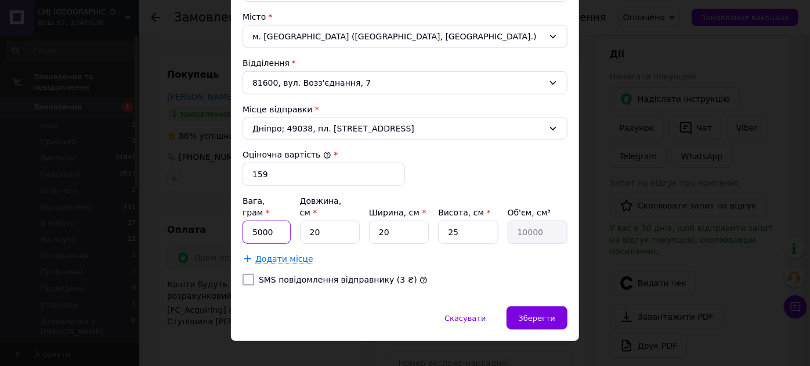
click at [257, 221] on input "5000" at bounding box center [266, 232] width 48 height 23
type input "2000"
drag, startPoint x: 248, startPoint y: 266, endPoint x: 311, endPoint y: 279, distance: 64.5
click at [246, 274] on input "SMS повідомлення відправнику (3 ₴)" at bounding box center [248, 280] width 12 height 12
checkbox input "true"
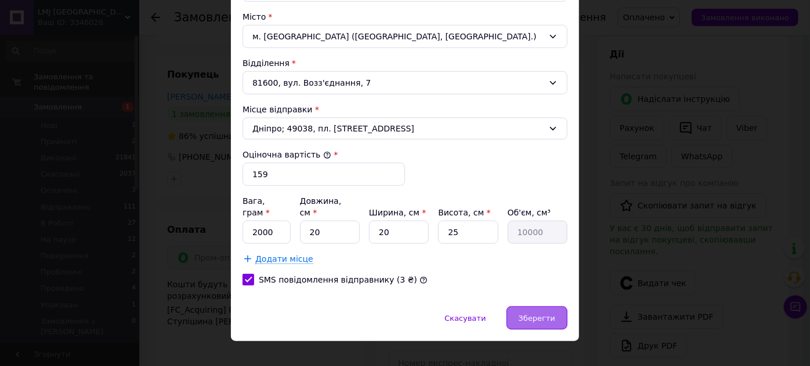
click at [520, 307] on div "Зберегти" at bounding box center [536, 318] width 61 height 23
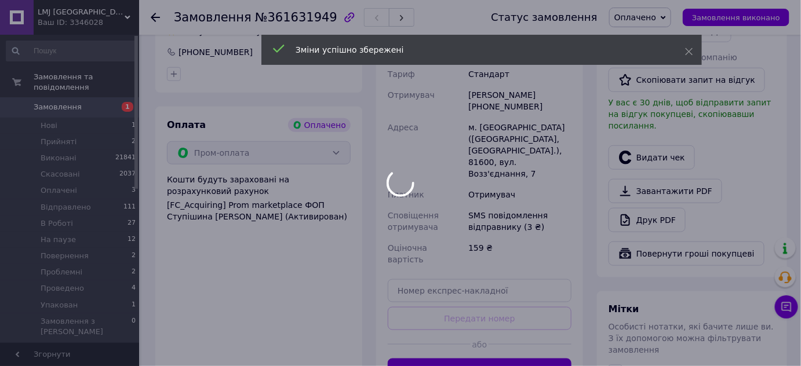
scroll to position [316, 0]
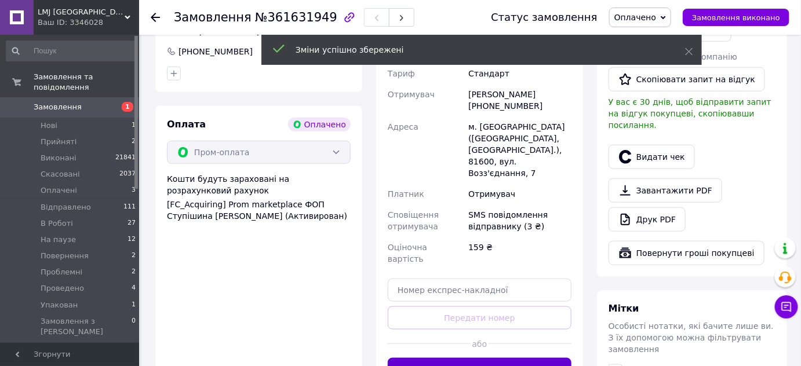
click at [474, 358] on button "Створити ярлик" at bounding box center [480, 369] width 184 height 23
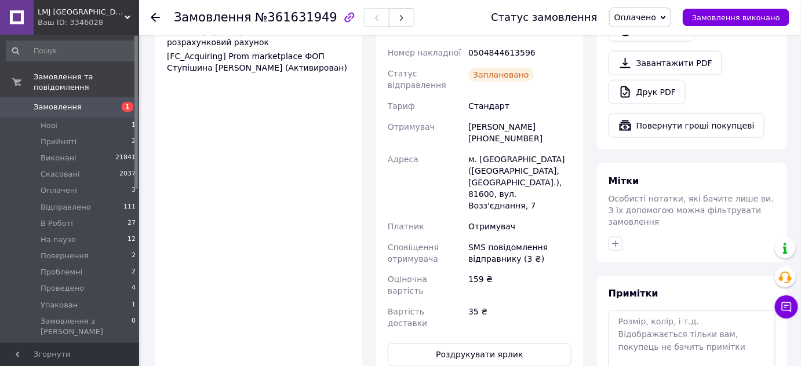
scroll to position [527, 0]
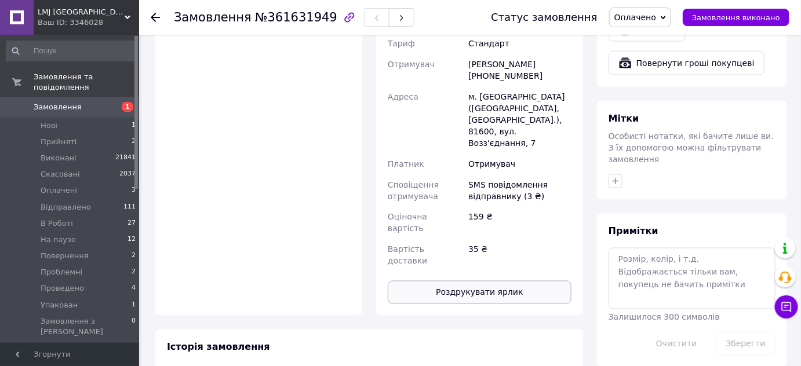
click at [471, 281] on button "Роздрукувати ярлик" at bounding box center [480, 292] width 184 height 23
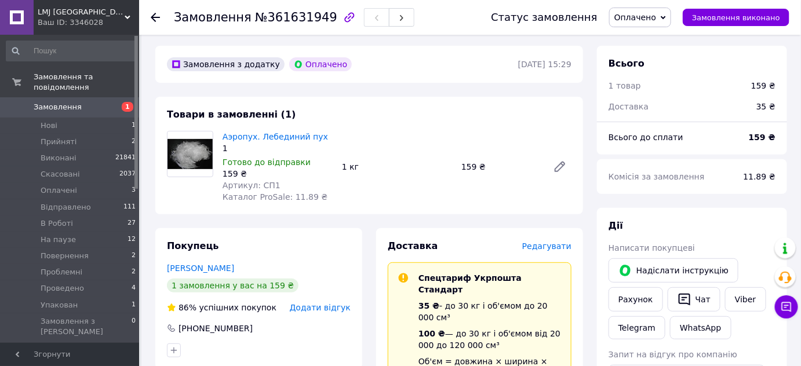
scroll to position [0, 0]
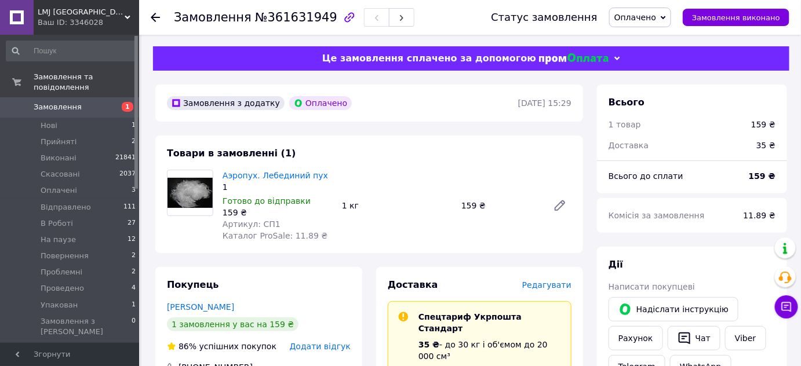
click at [648, 13] on span "Оплачено" at bounding box center [636, 17] width 42 height 9
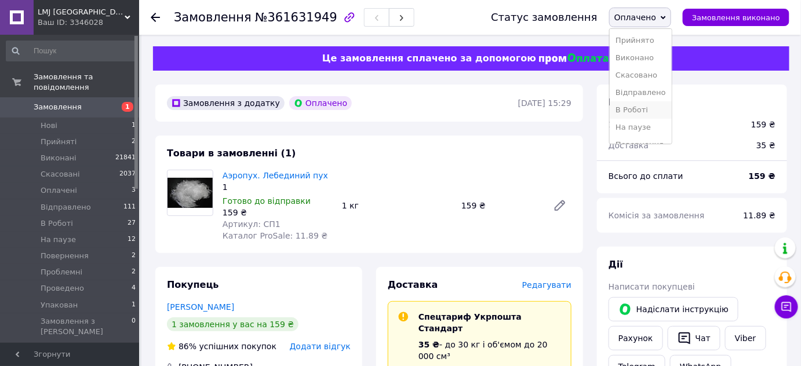
click at [651, 108] on li "В Роботі" at bounding box center [641, 109] width 62 height 17
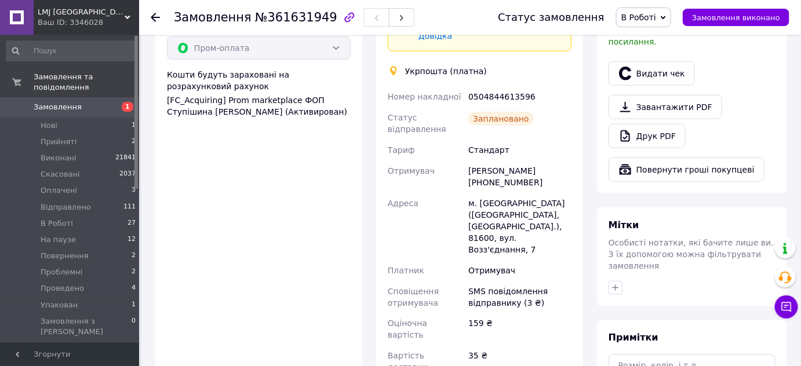
scroll to position [422, 0]
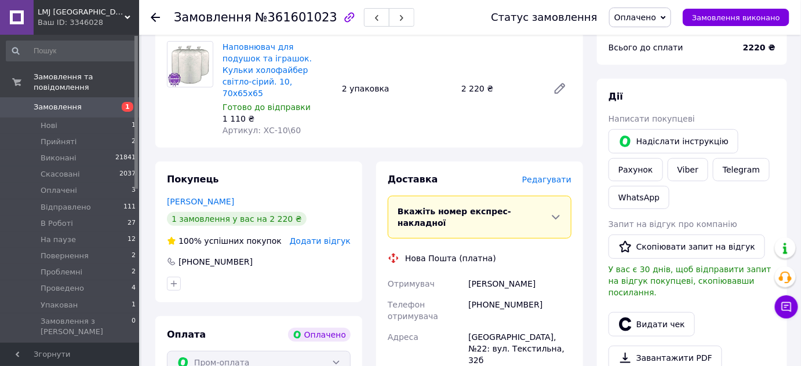
scroll to position [52, 0]
